Goal: Information Seeking & Learning: Understand process/instructions

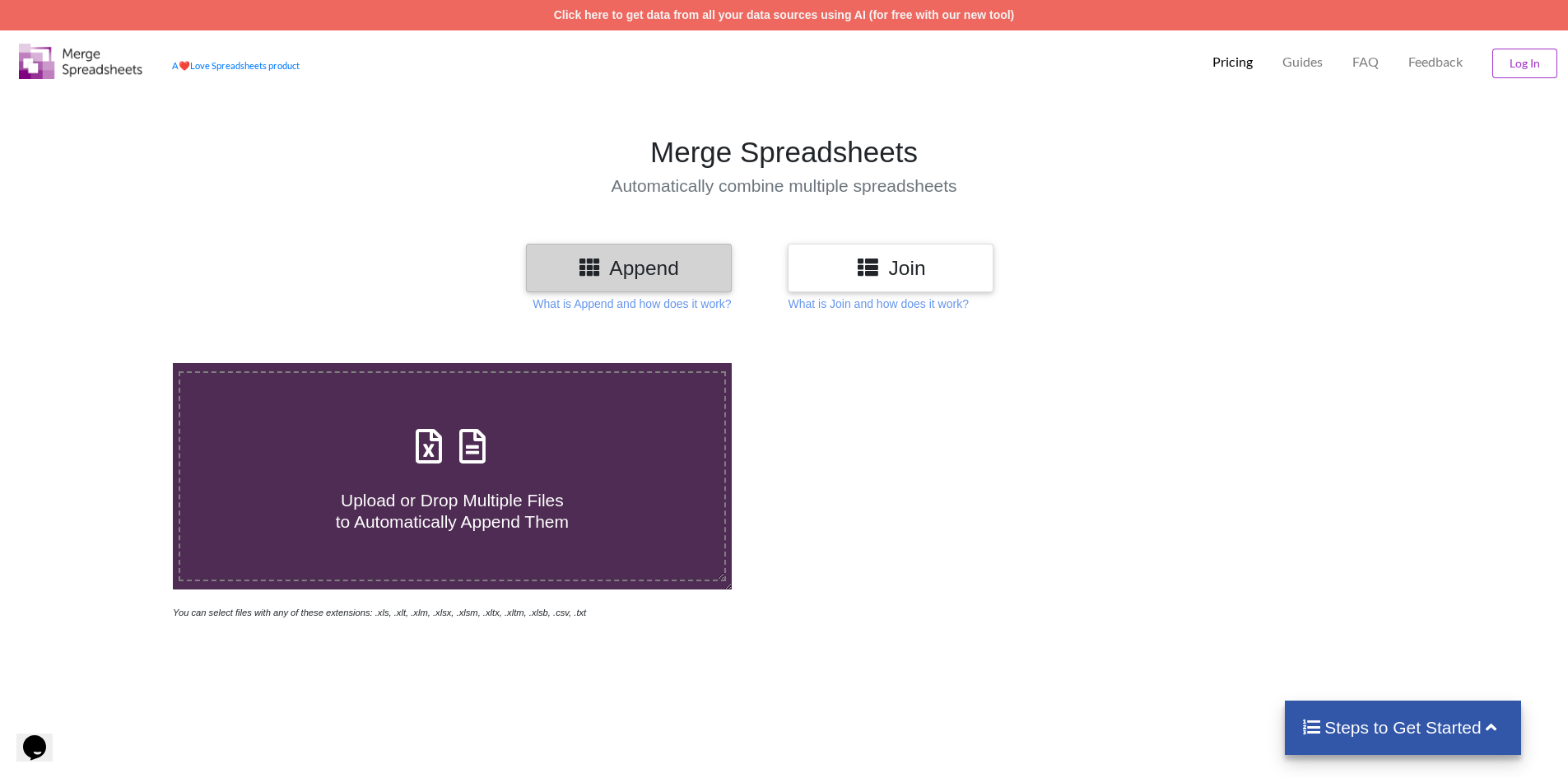
click at [1227, 63] on p "Pricing" at bounding box center [1233, 62] width 41 height 17
click at [1301, 61] on p "Guides" at bounding box center [1303, 62] width 41 height 17
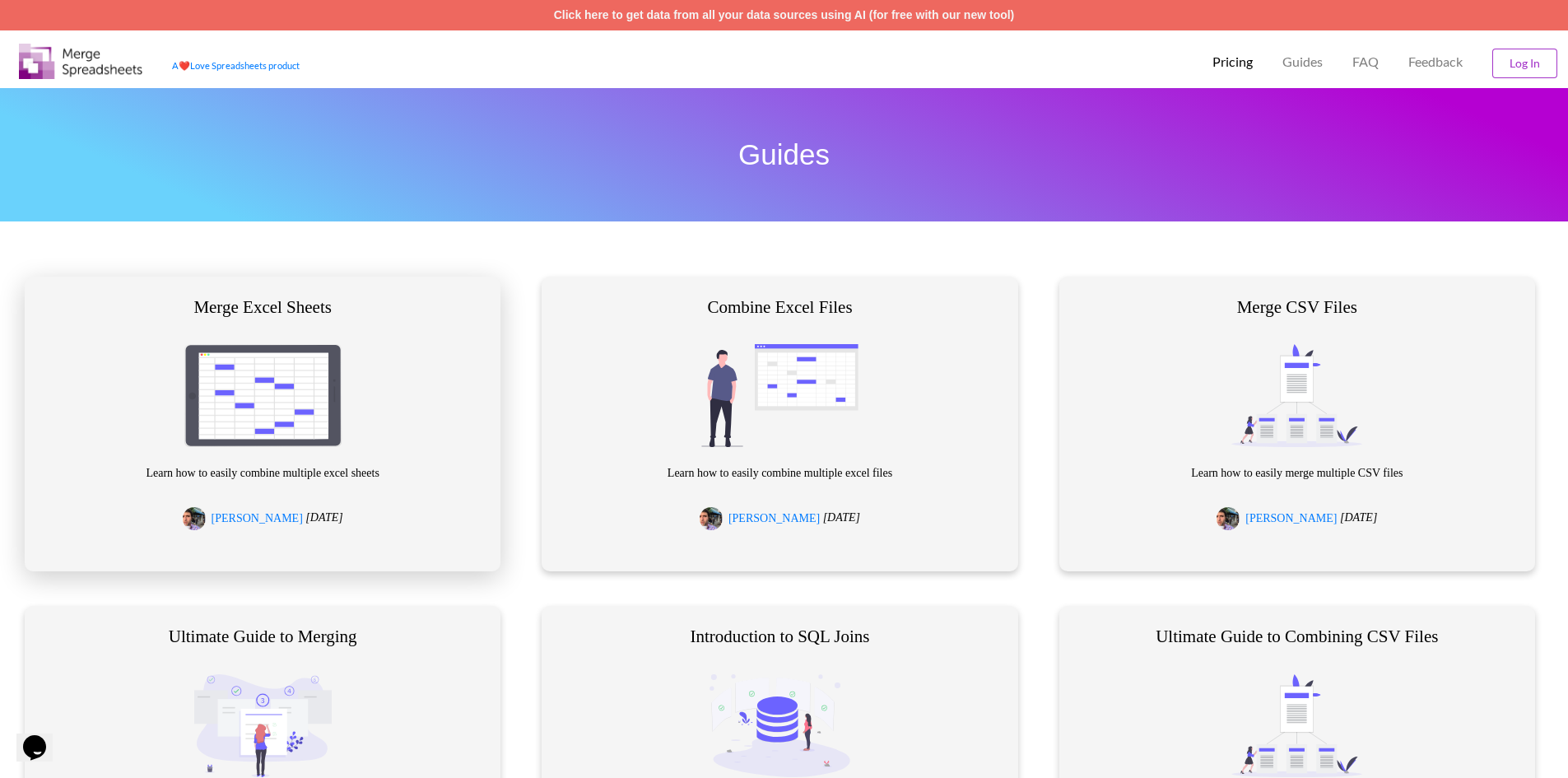
click at [340, 400] on img at bounding box center [262, 385] width 229 height 124
